Goal: Task Accomplishment & Management: Manage account settings

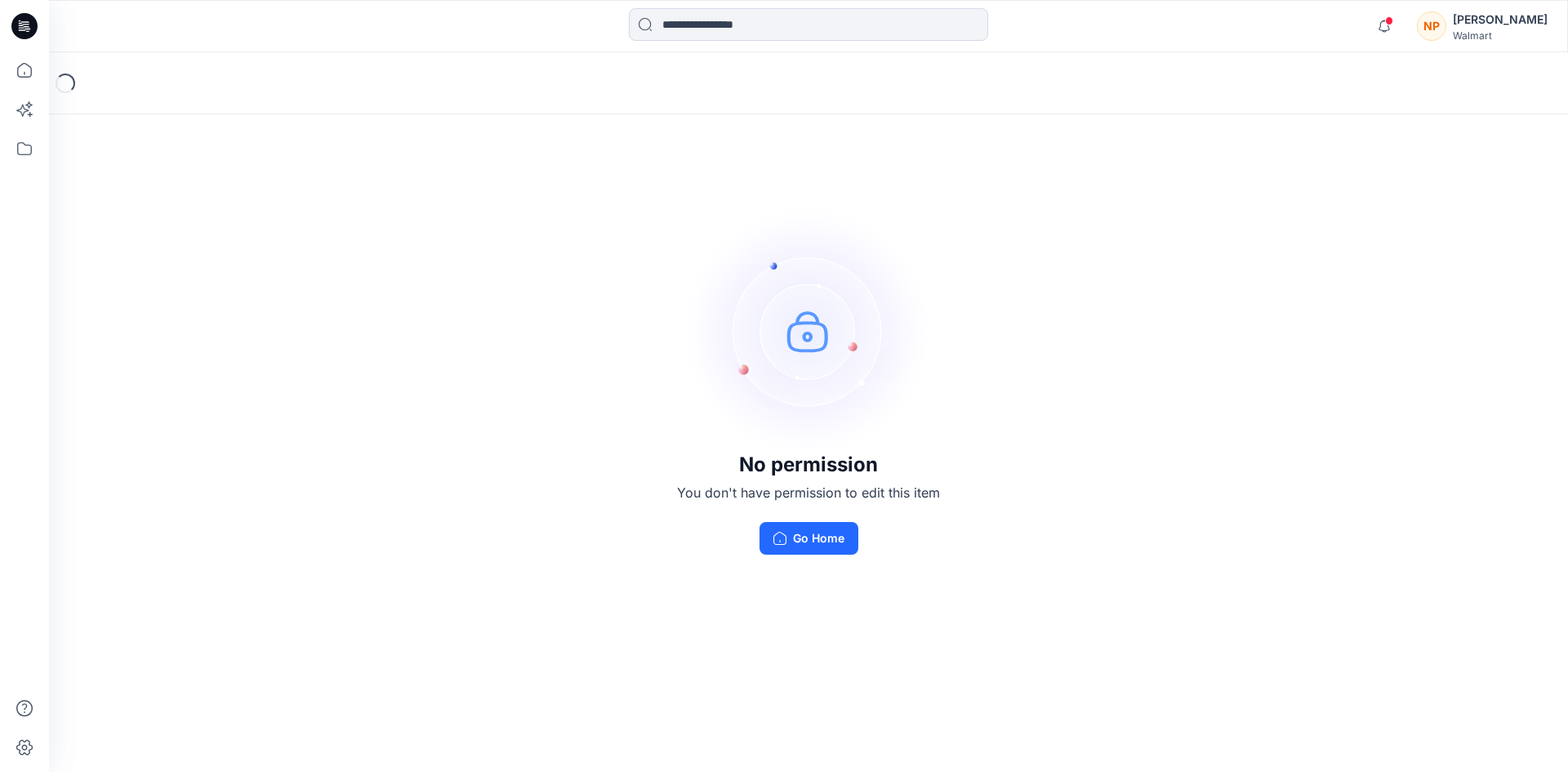
click at [1512, 20] on div "[PERSON_NAME]" at bounding box center [1500, 20] width 95 height 20
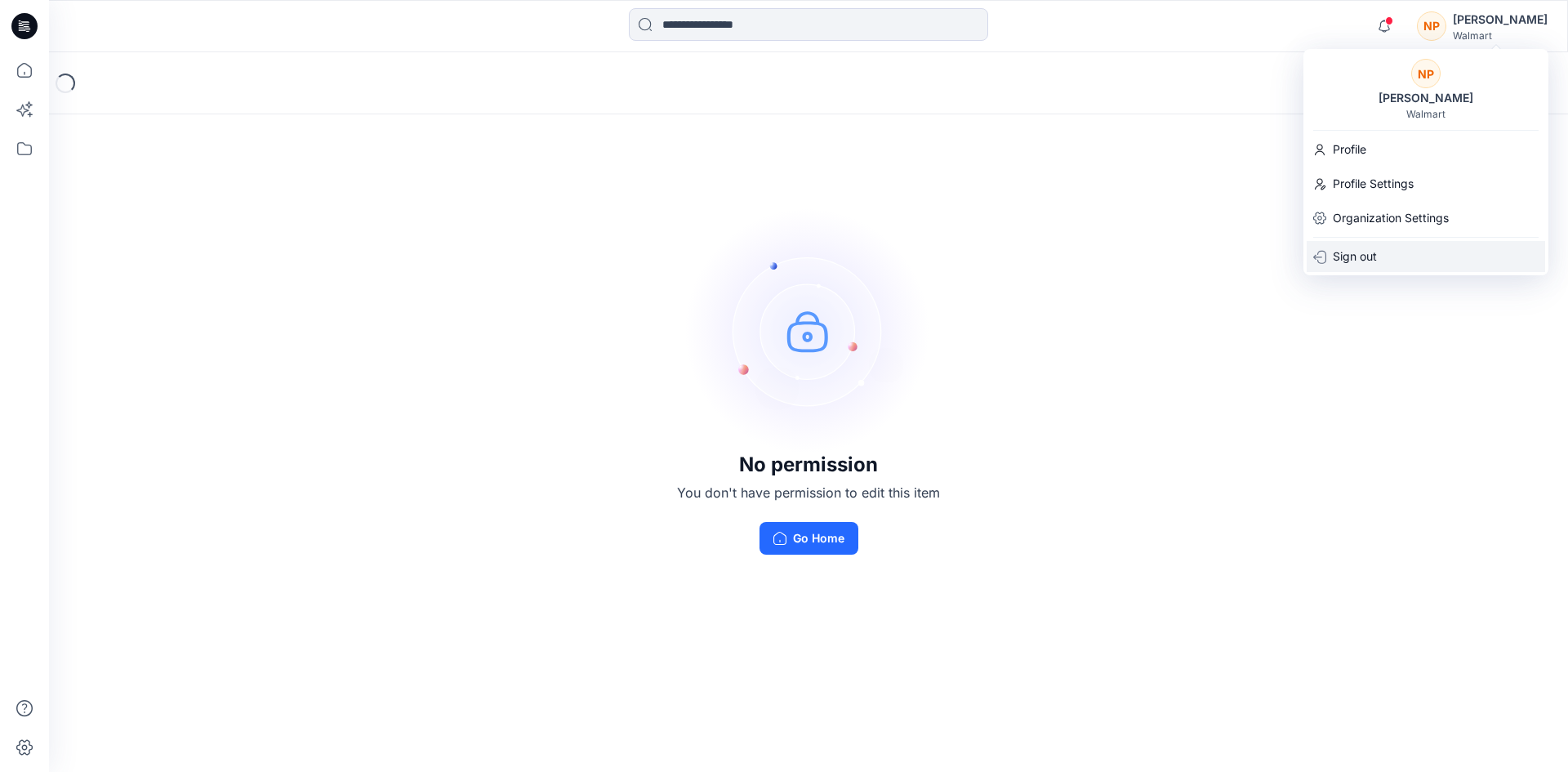
click at [1363, 264] on p "Sign out" at bounding box center [1355, 256] width 44 height 31
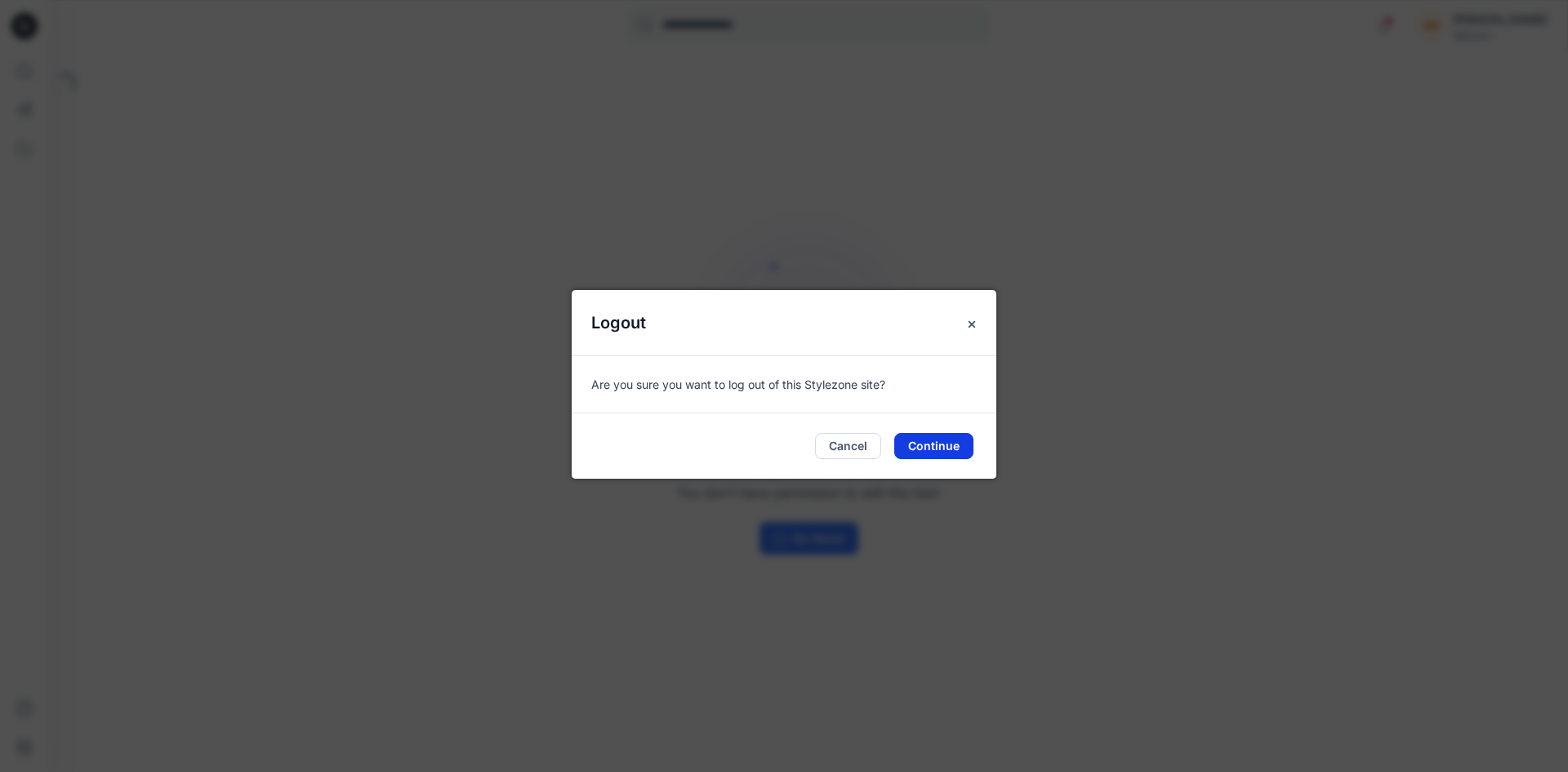
click at [932, 452] on button "Continue" at bounding box center [933, 446] width 79 height 26
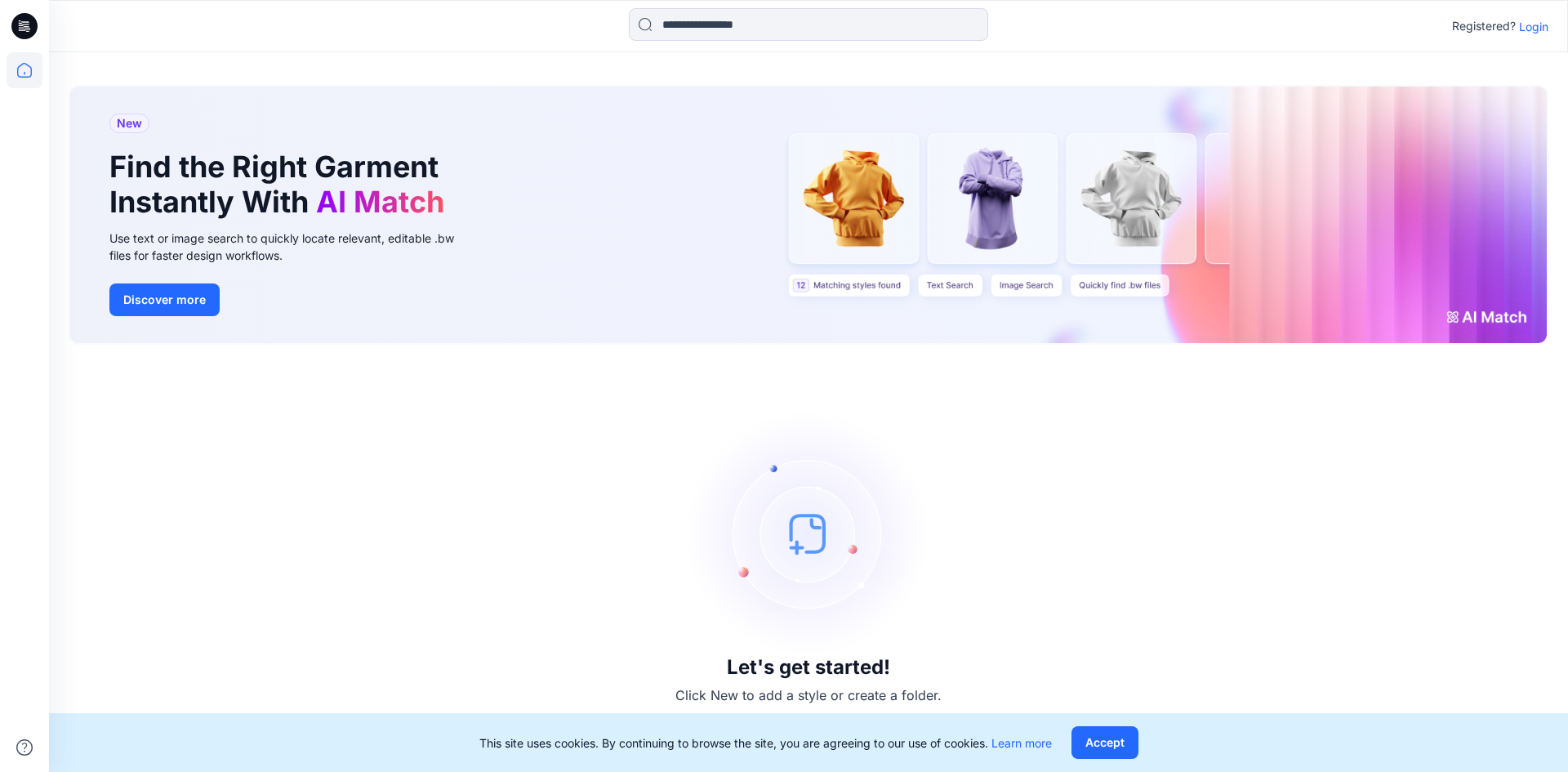
click at [1535, 22] on p "Login" at bounding box center [1533, 26] width 30 height 17
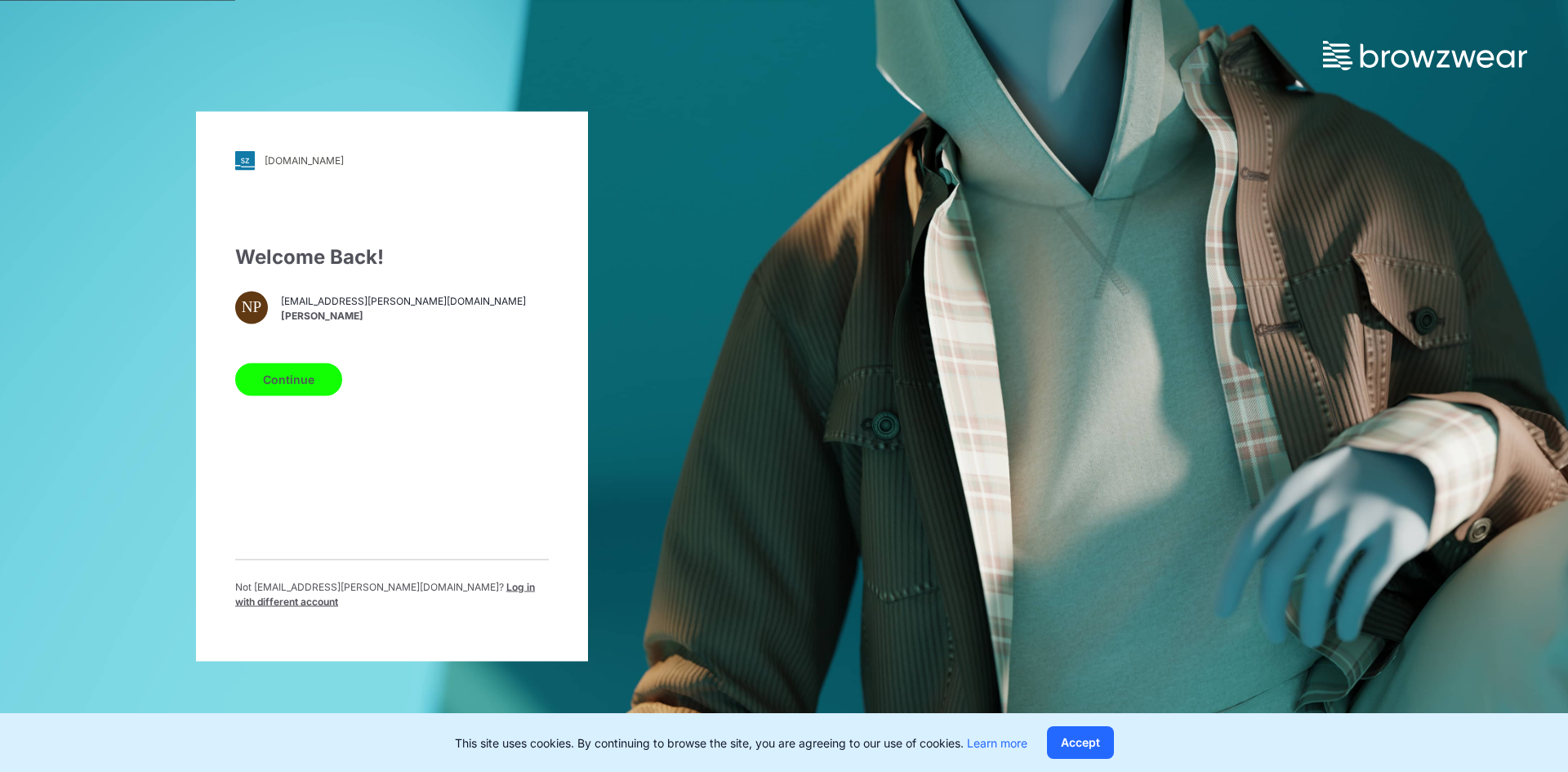
click at [409, 594] on span "Log in with different account" at bounding box center [385, 594] width 300 height 27
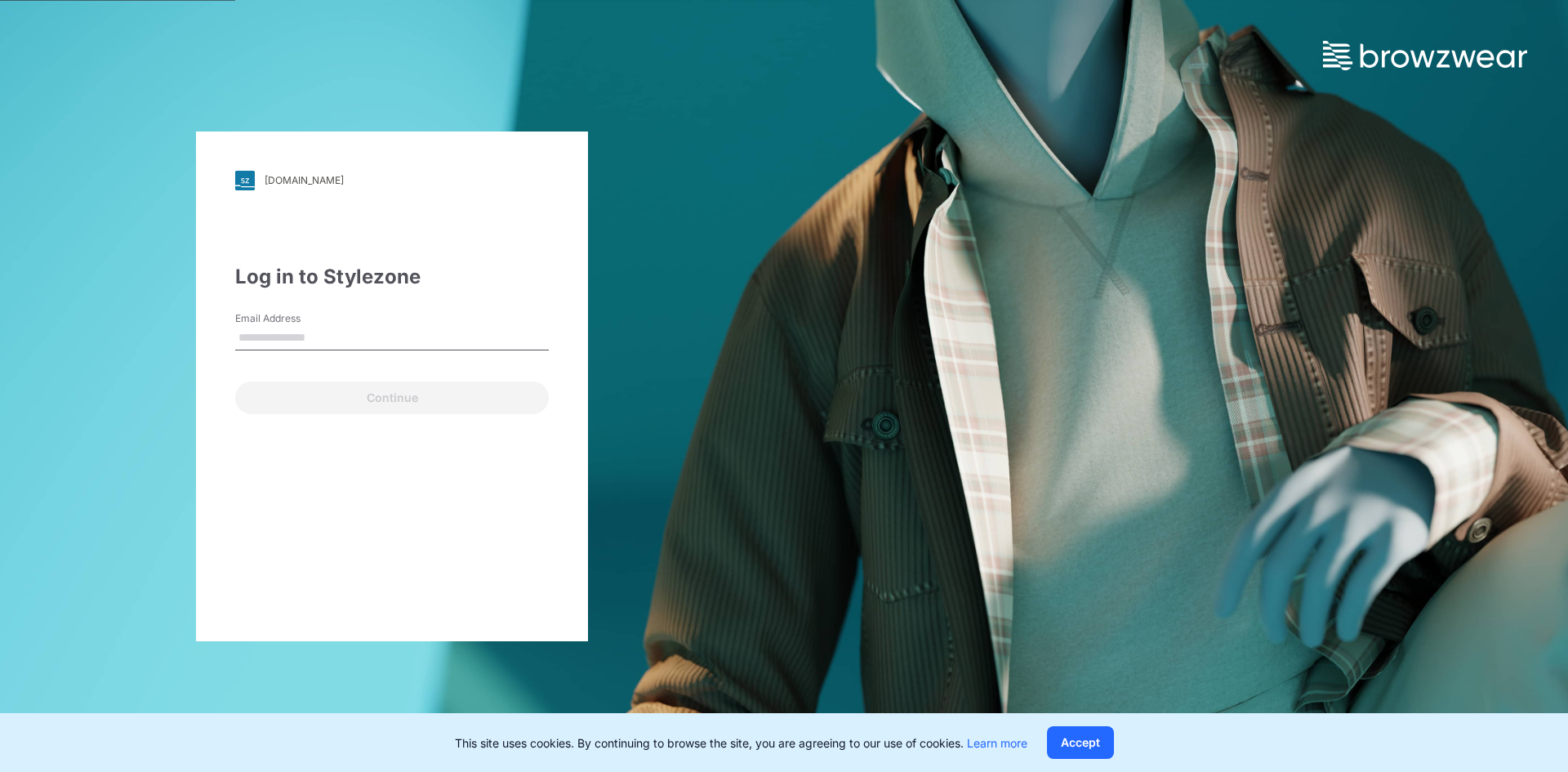
click at [309, 335] on input "Email Address" at bounding box center [391, 338] width 313 height 25
type input "**********"
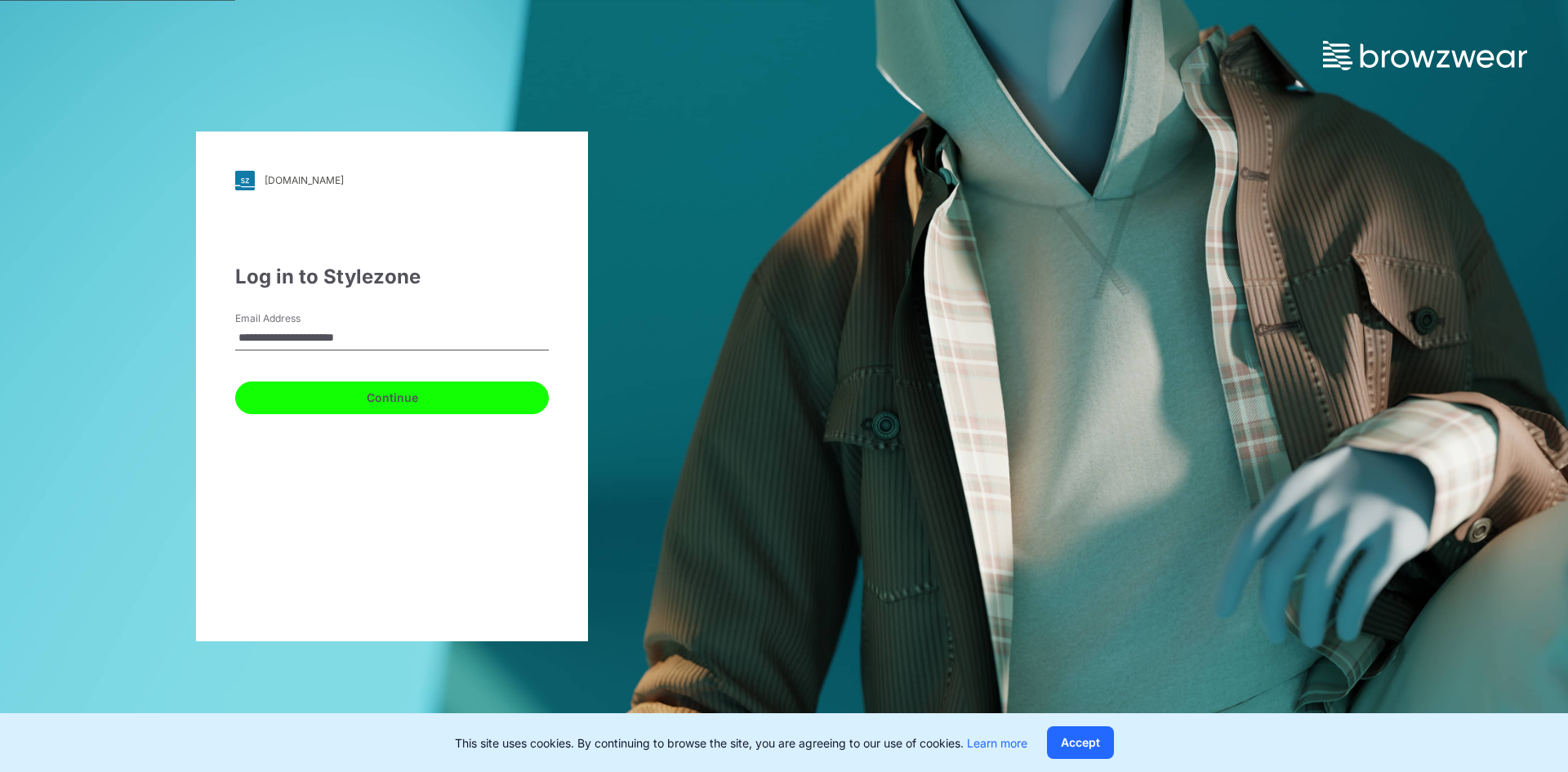
drag, startPoint x: 289, startPoint y: 407, endPoint x: 295, endPoint y: 381, distance: 26.7
click at [288, 407] on button "Continue" at bounding box center [391, 397] width 313 height 32
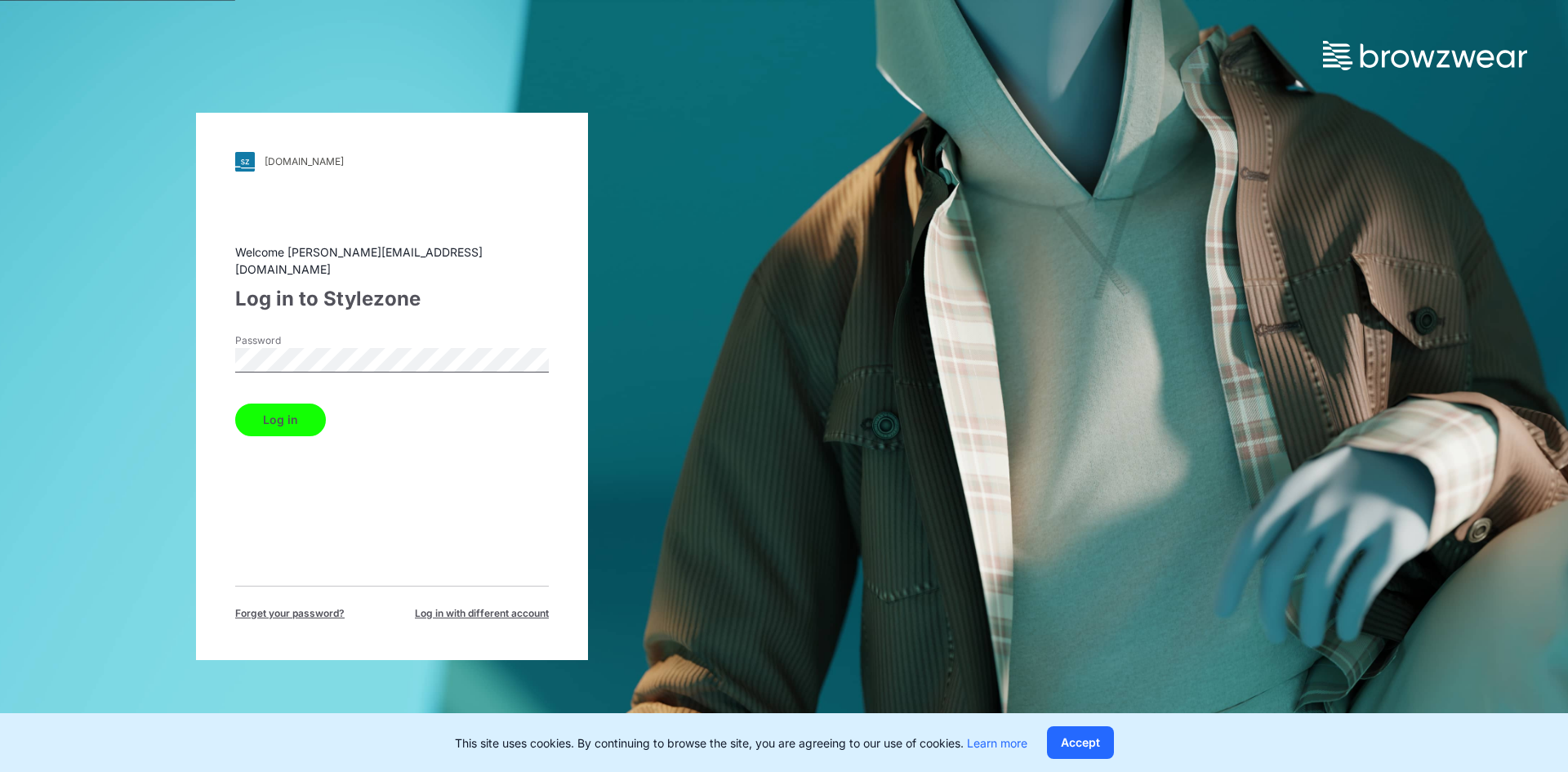
click at [267, 414] on button "Log in" at bounding box center [280, 420] width 91 height 32
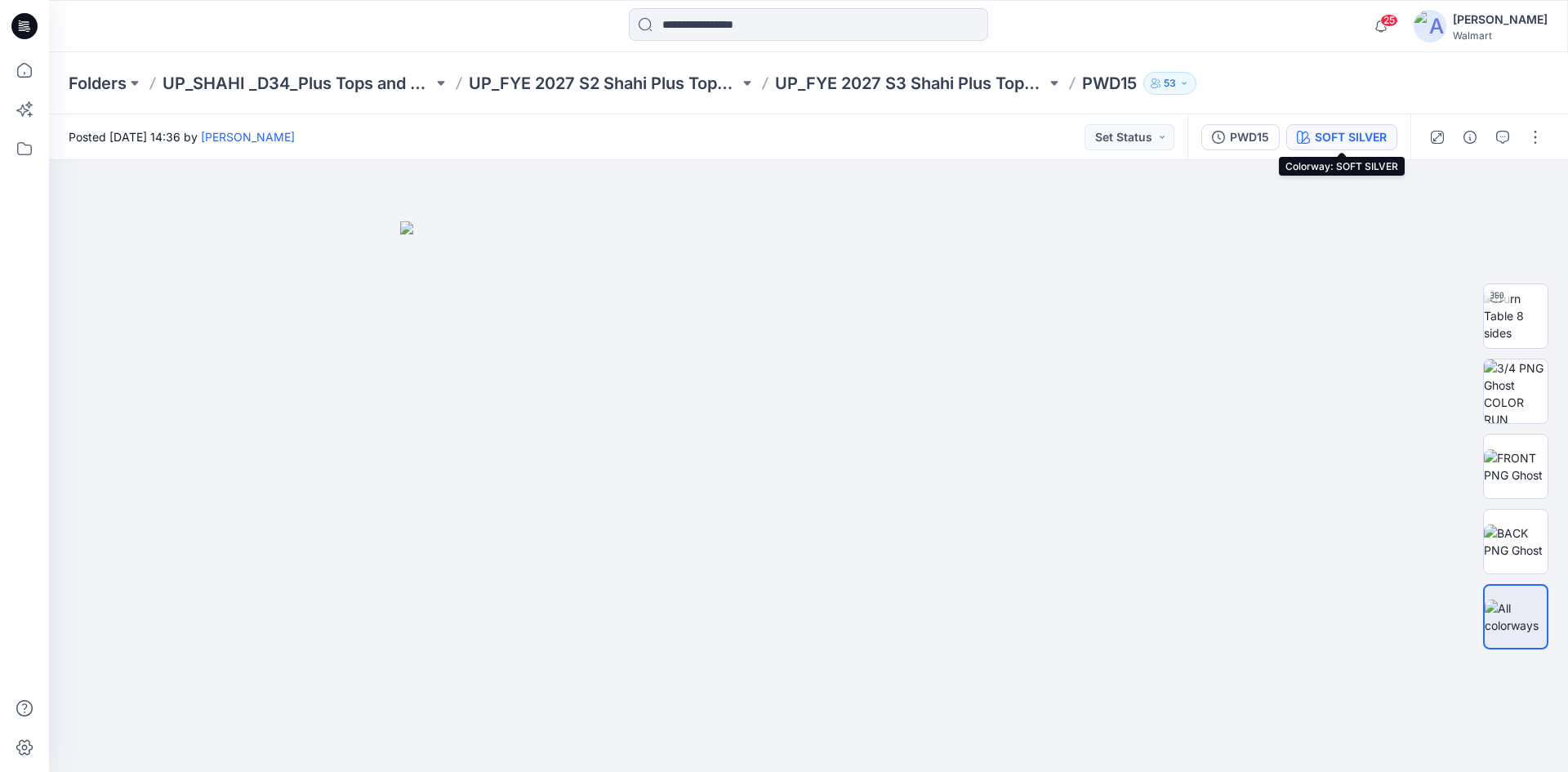
click at [1344, 146] on button "SOFT SILVER" at bounding box center [1341, 137] width 111 height 26
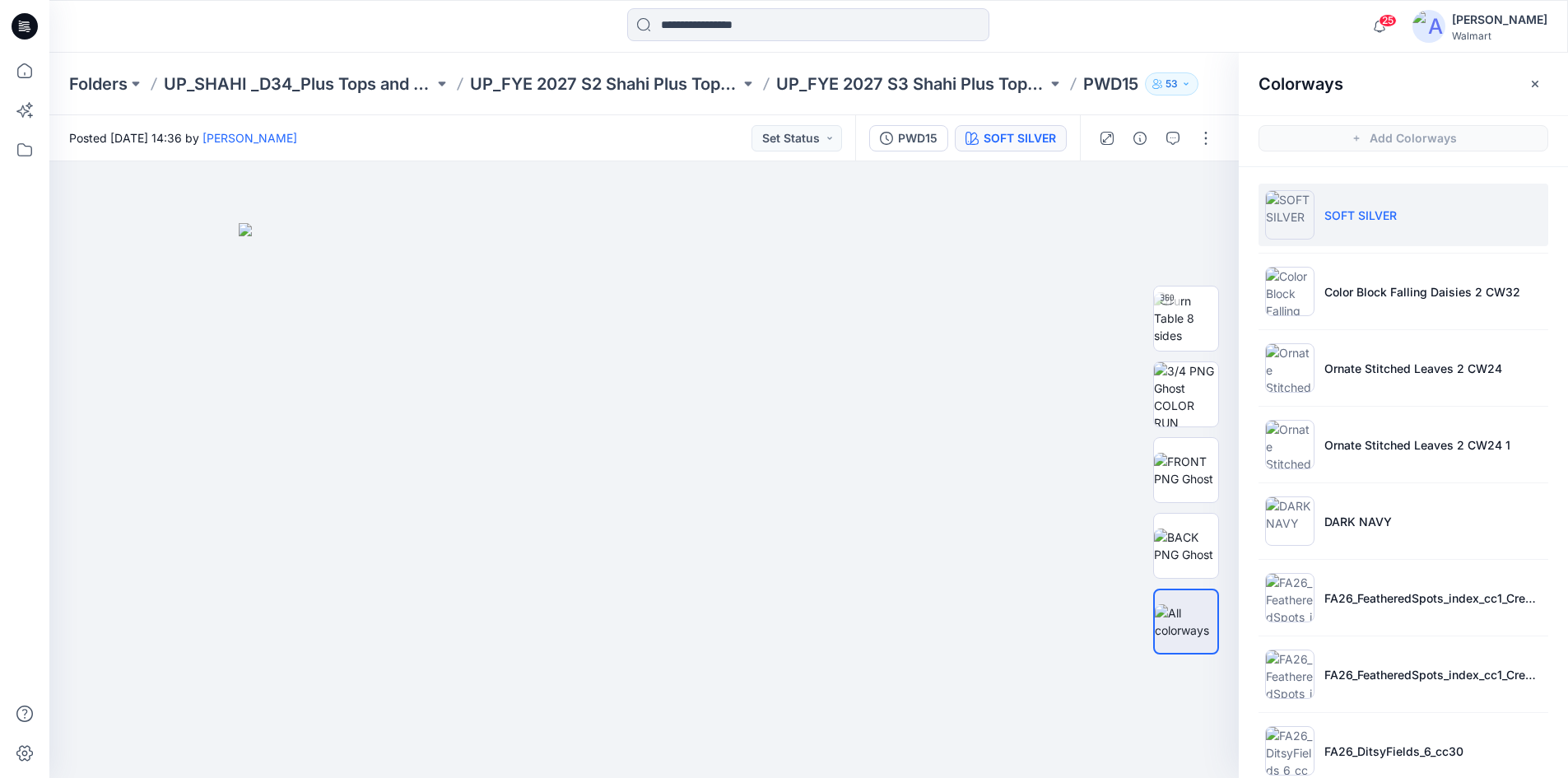
click at [1359, 229] on li "SOFT SILVER" at bounding box center [1403, 215] width 290 height 62
click at [1380, 293] on p "Color Block Falling Daisies 2 CW32" at bounding box center [1422, 292] width 196 height 17
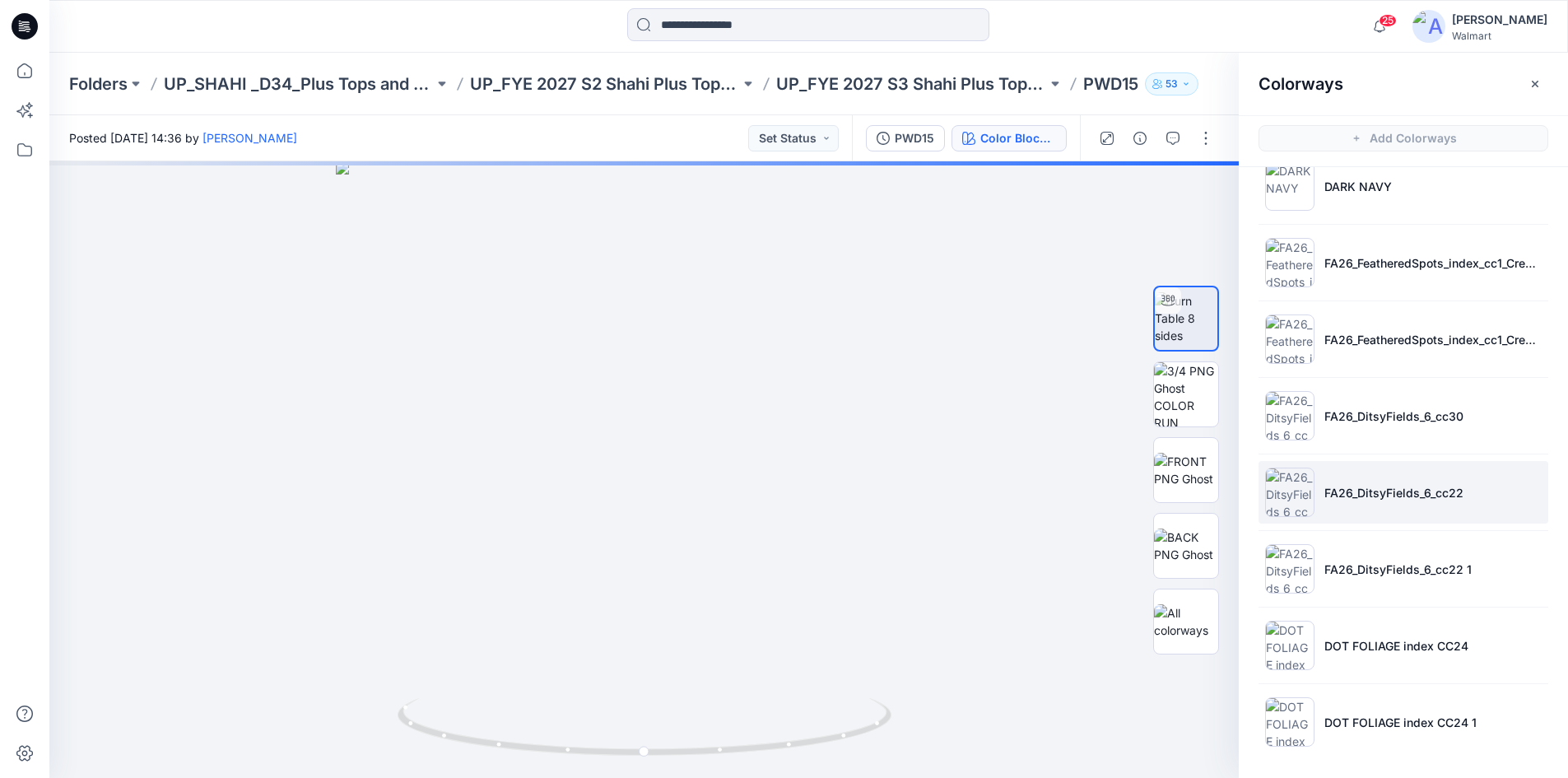
scroll to position [5, 0]
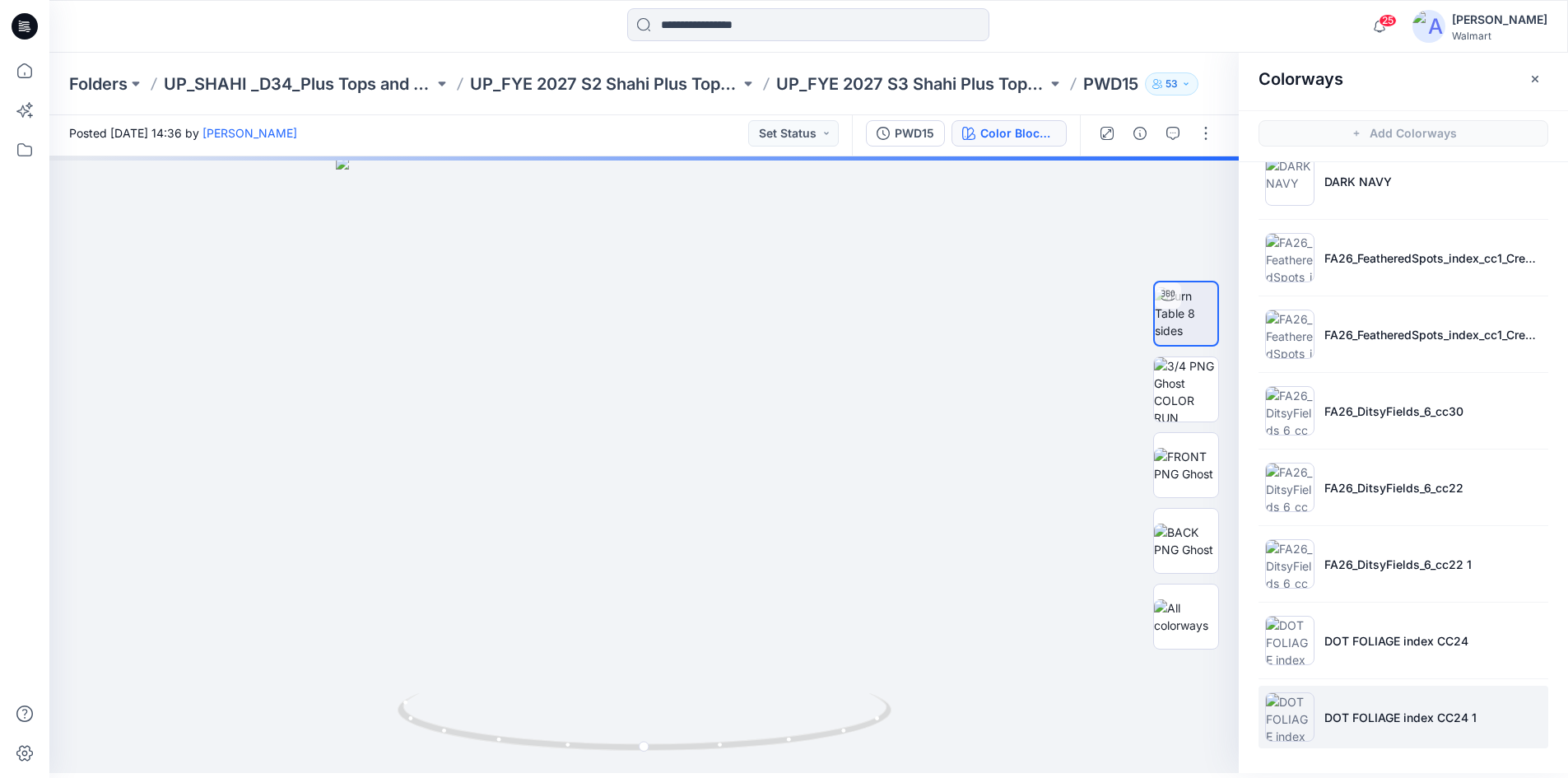
click at [1353, 714] on p "DOT FOLIAGE index CC24 1" at bounding box center [1400, 717] width 152 height 17
click at [1391, 737] on li "DOT FOLIAGE index CC24 1" at bounding box center [1403, 716] width 290 height 62
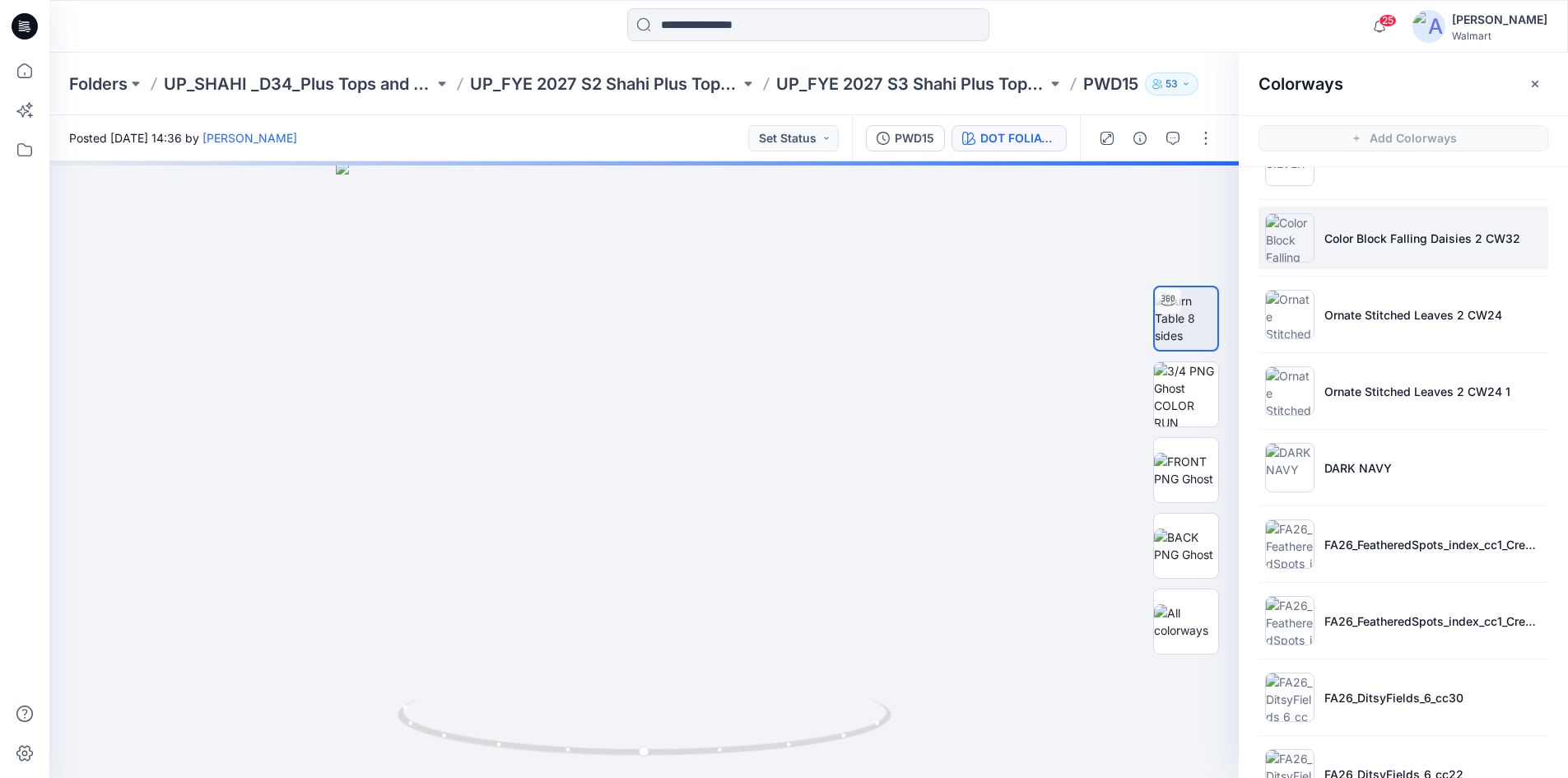
scroll to position [82, 0]
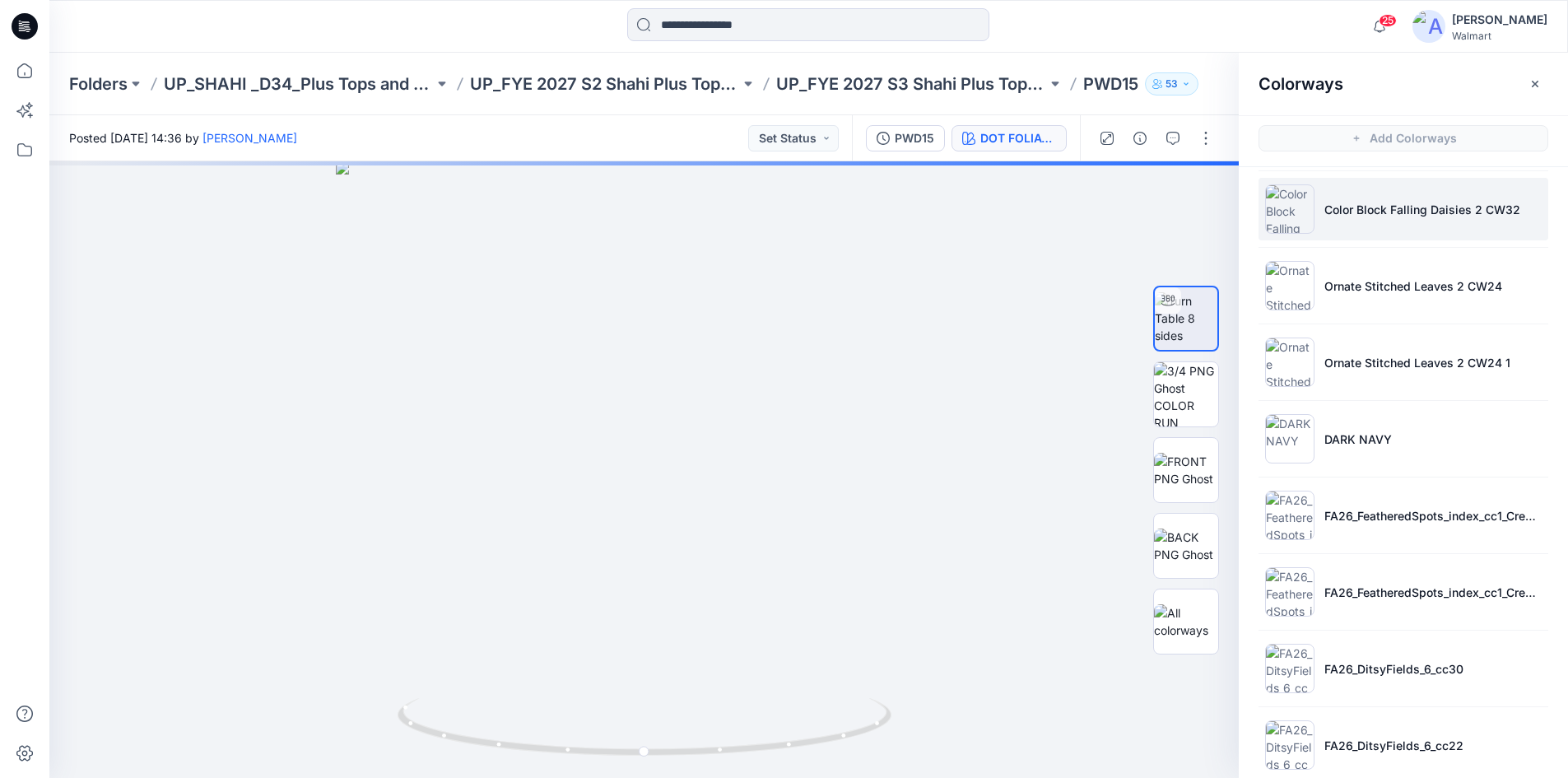
click at [1370, 215] on p "Color Block Falling Daisies 2 CW32" at bounding box center [1422, 210] width 196 height 17
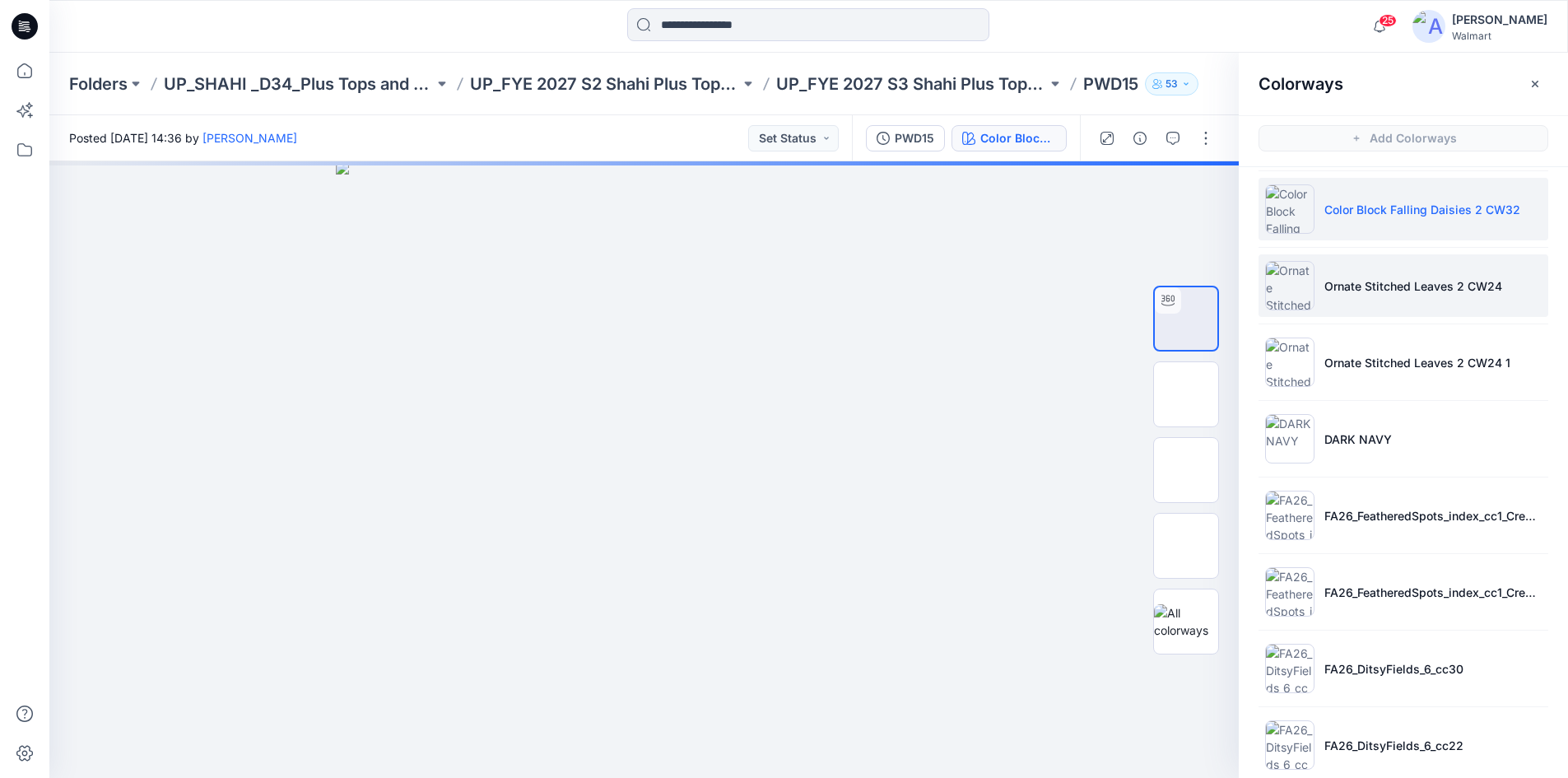
scroll to position [0, 0]
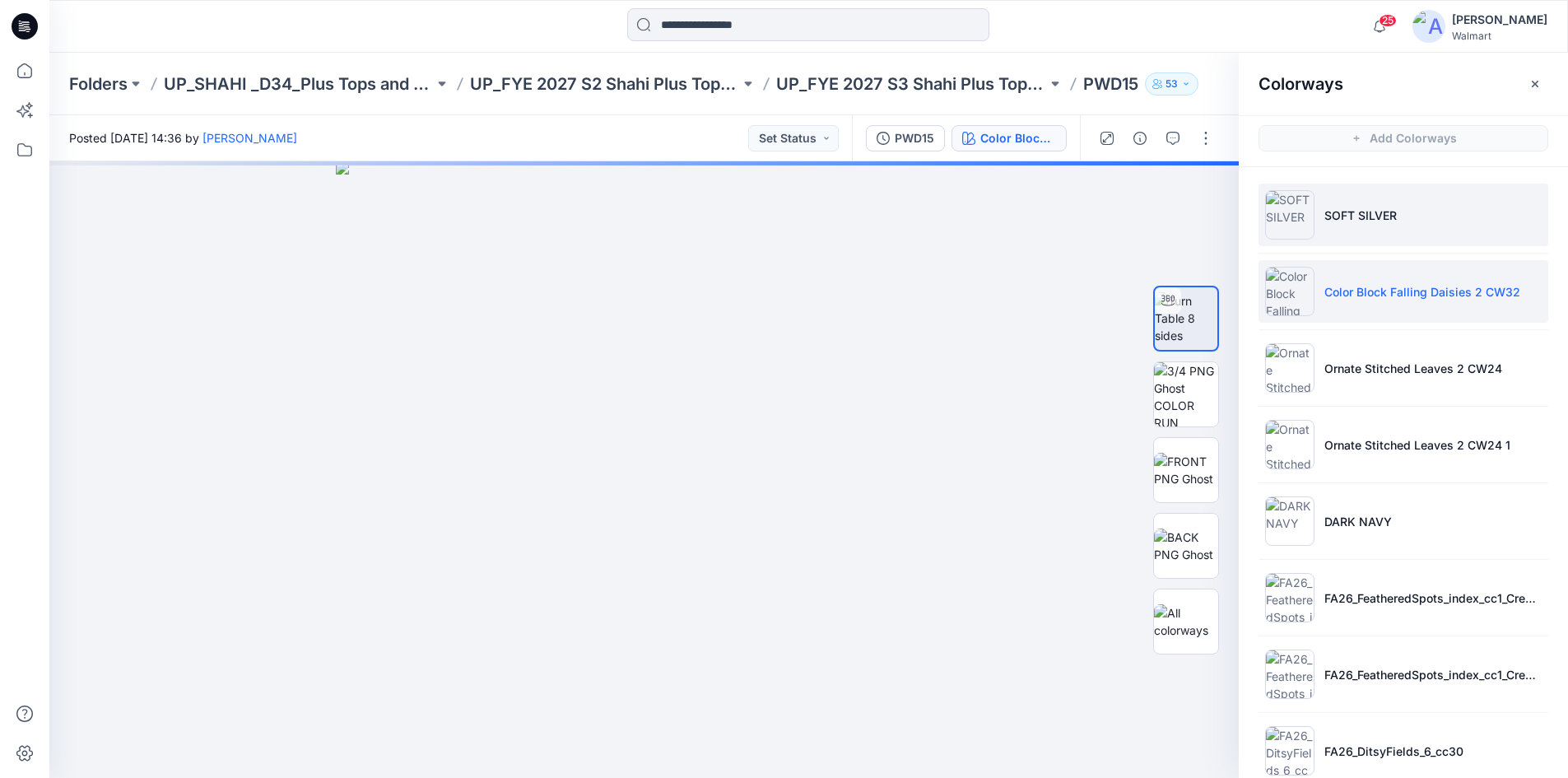
click at [1379, 214] on p "SOFT SILVER" at bounding box center [1360, 215] width 73 height 17
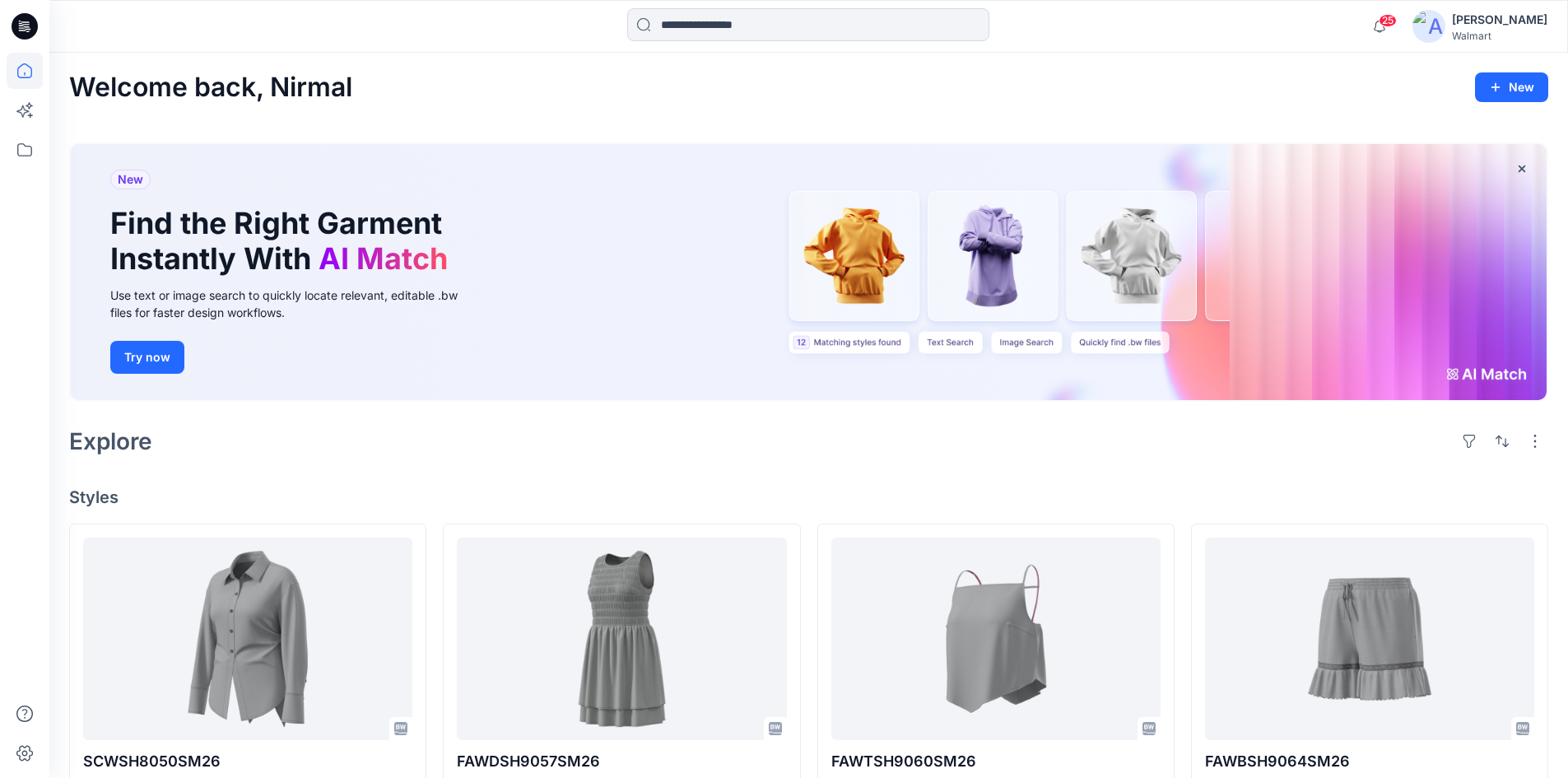
click at [20, 30] on icon at bounding box center [24, 26] width 27 height 27
